Goal: Transaction & Acquisition: Purchase product/service

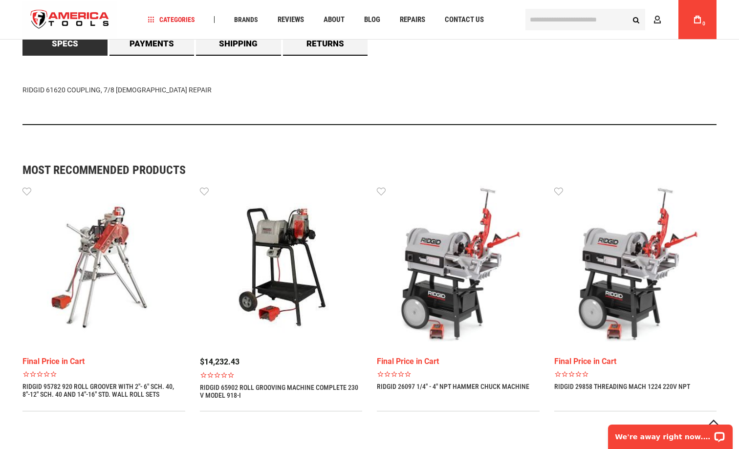
scroll to position [656, 0]
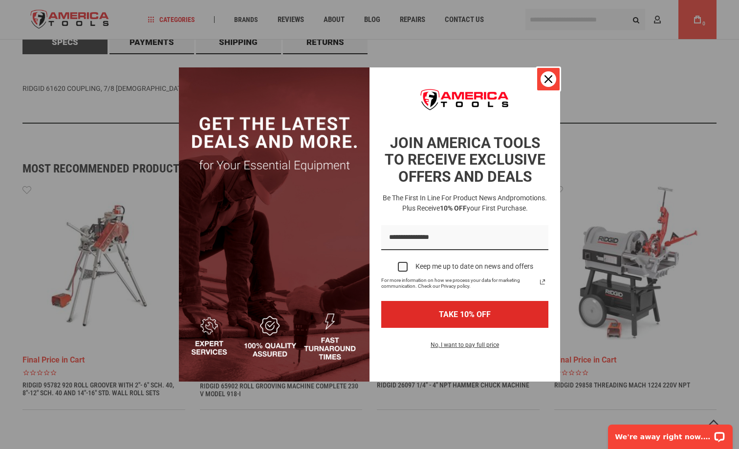
click at [551, 74] on div "Close" at bounding box center [549, 79] width 16 height 16
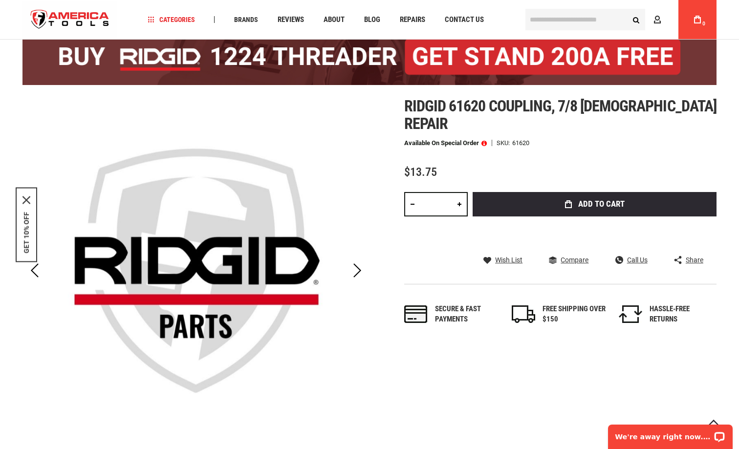
scroll to position [69, 0]
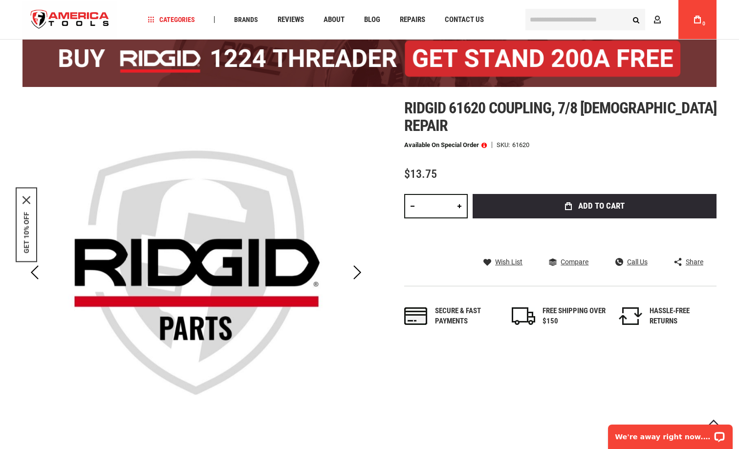
click at [457, 194] on link at bounding box center [459, 206] width 17 height 24
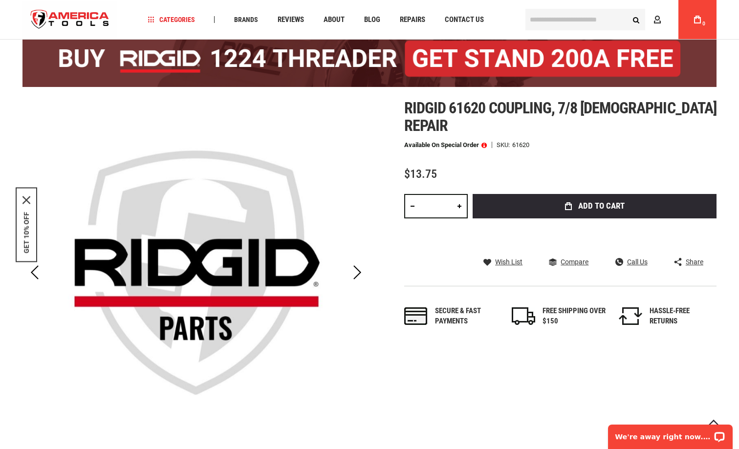
click at [457, 194] on link at bounding box center [459, 206] width 17 height 24
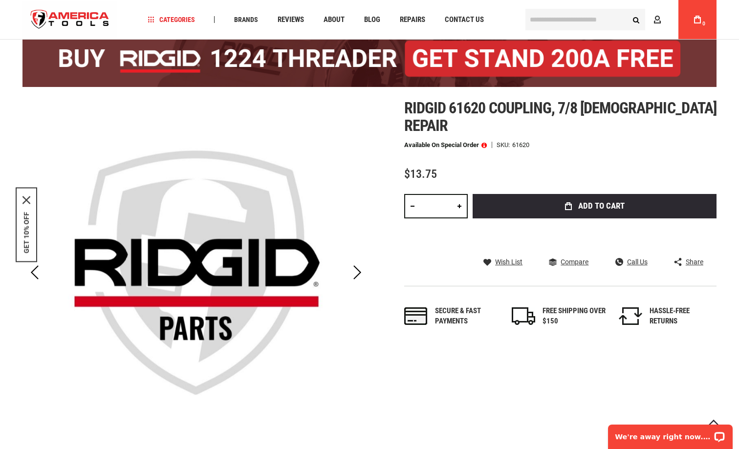
click at [457, 194] on link at bounding box center [459, 206] width 17 height 24
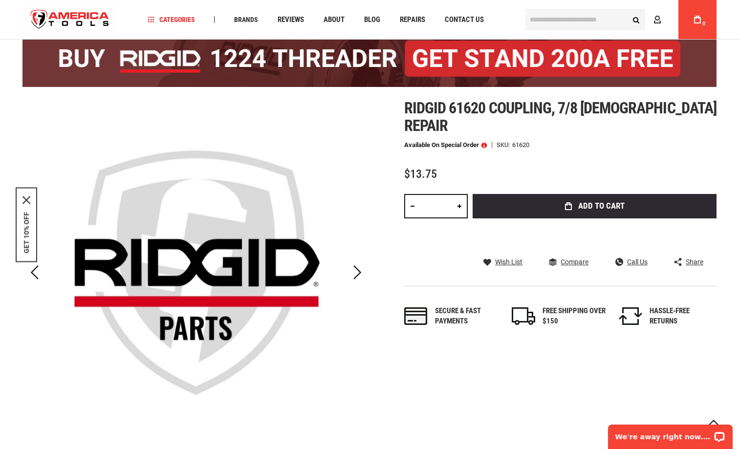
click at [457, 194] on link at bounding box center [459, 206] width 17 height 24
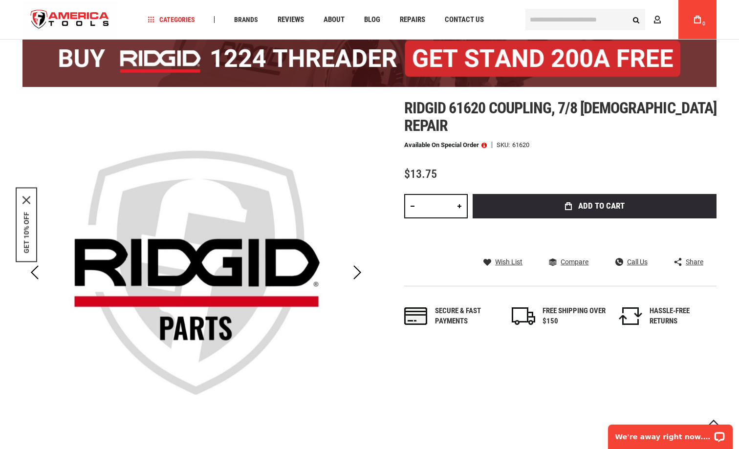
click at [457, 194] on link at bounding box center [459, 206] width 17 height 24
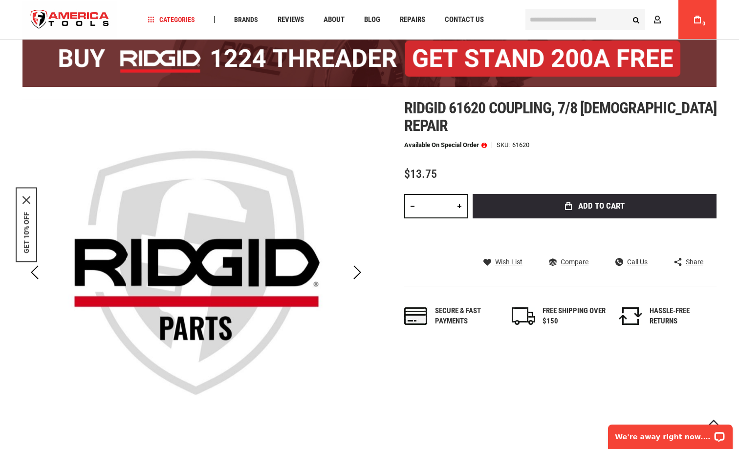
click at [457, 194] on link at bounding box center [459, 206] width 17 height 24
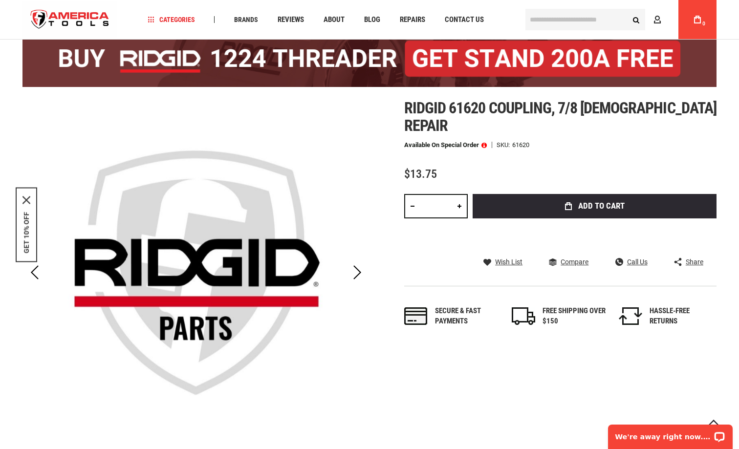
click at [457, 194] on link at bounding box center [459, 206] width 17 height 24
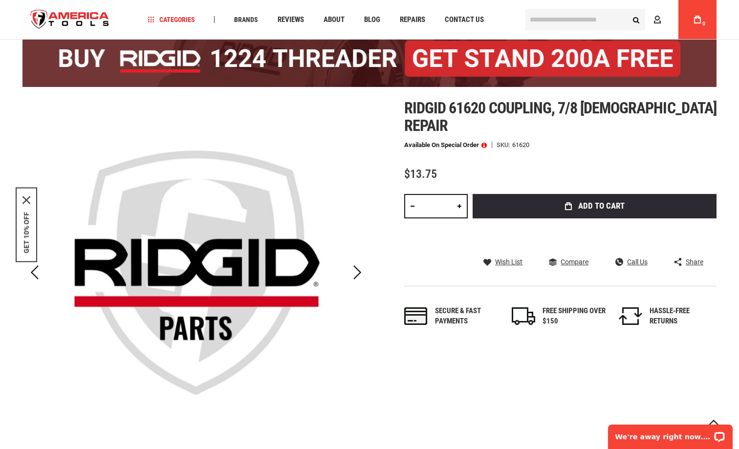
click at [457, 194] on link at bounding box center [459, 206] width 17 height 24
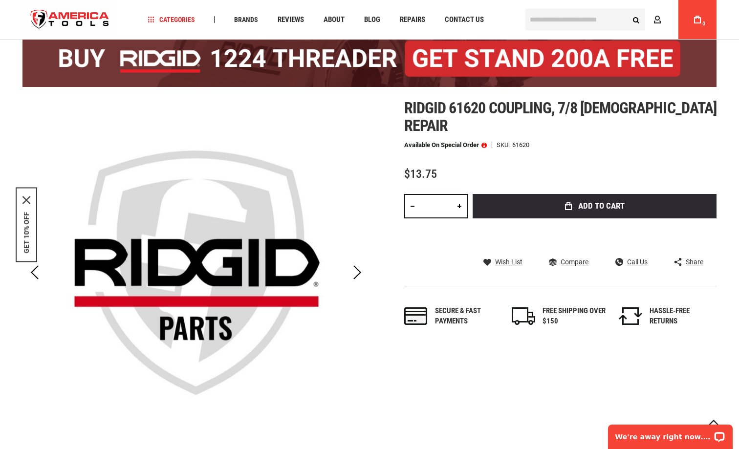
click at [457, 194] on link at bounding box center [459, 206] width 17 height 24
type input "**"
